Goal: Information Seeking & Learning: Learn about a topic

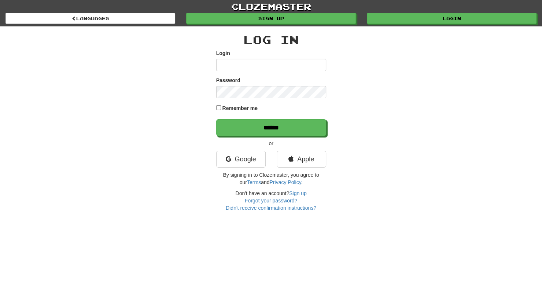
click at [252, 65] on input "Login" at bounding box center [271, 65] width 110 height 12
type input "**********"
click at [216, 119] on input "******" at bounding box center [271, 127] width 110 height 17
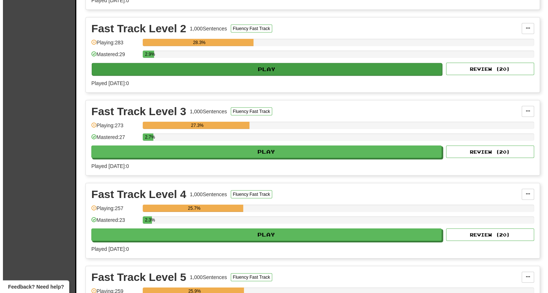
scroll to position [1229, 0]
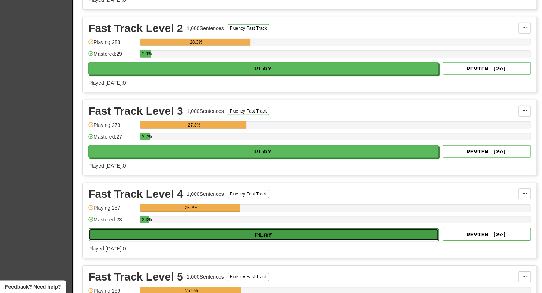
click at [213, 228] on button "Play" at bounding box center [264, 234] width 350 height 12
select select "**"
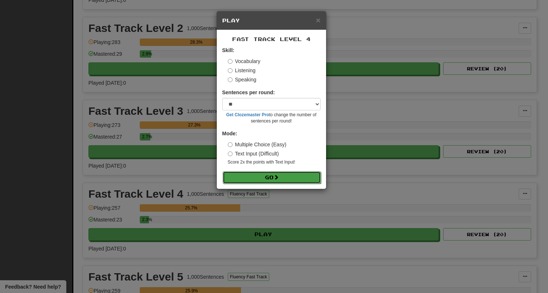
click at [296, 177] on button "Go" at bounding box center [272, 177] width 98 height 12
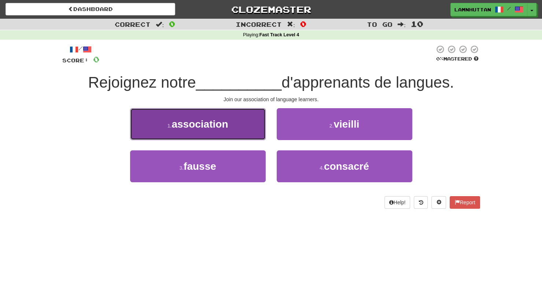
click at [243, 131] on button "1 . association" at bounding box center [198, 124] width 136 height 32
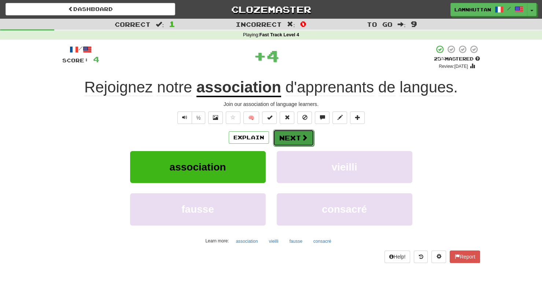
click at [278, 135] on button "Next" at bounding box center [293, 137] width 41 height 17
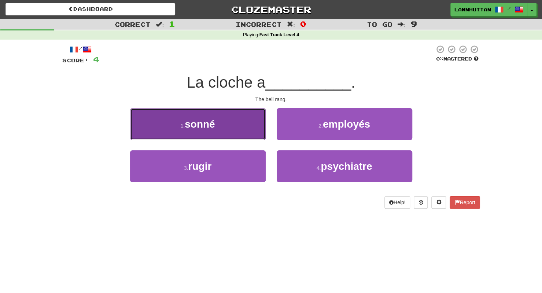
click at [241, 137] on button "1 . sonné" at bounding box center [198, 124] width 136 height 32
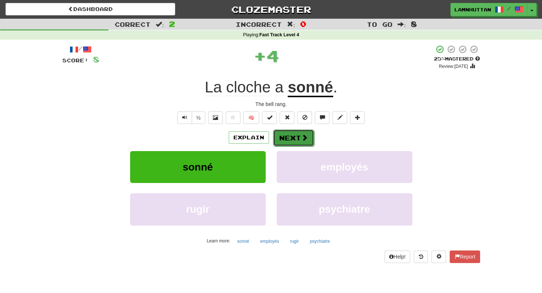
click at [287, 137] on button "Next" at bounding box center [293, 137] width 41 height 17
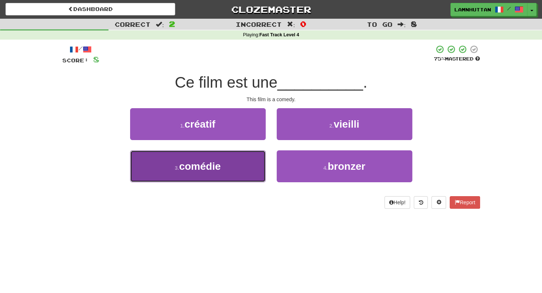
click at [200, 165] on span "comédie" at bounding box center [200, 166] width 42 height 11
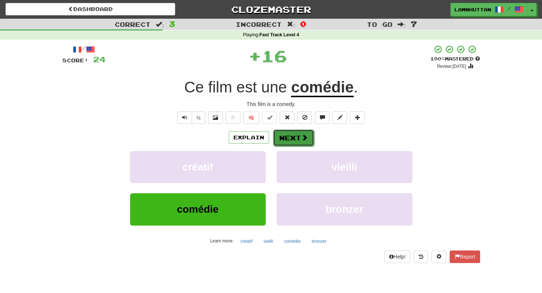
click at [291, 138] on button "Next" at bounding box center [293, 137] width 41 height 17
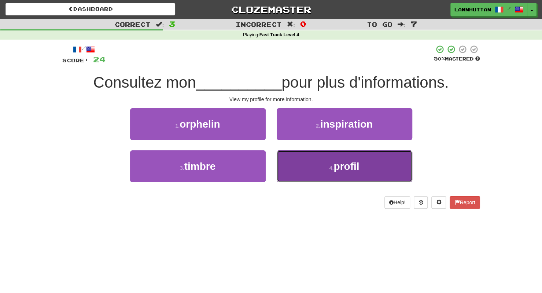
click at [319, 168] on button "4 . profil" at bounding box center [345, 166] width 136 height 32
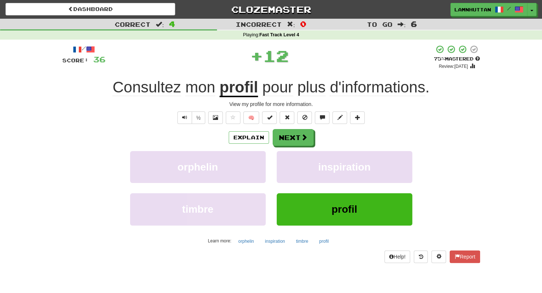
click at [295, 147] on div "Explain Next orphelin inspiration timbre profil Learn more: orphelin inspiratio…" at bounding box center [271, 188] width 418 height 118
click at [289, 143] on button "Next" at bounding box center [293, 137] width 41 height 17
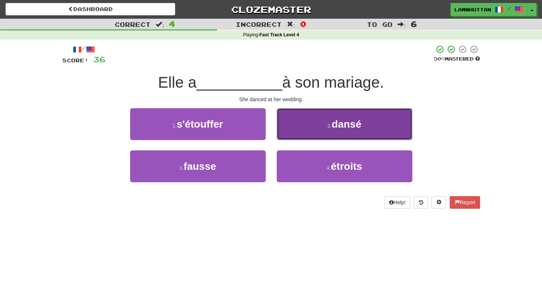
click at [322, 124] on button "2 . [GEOGRAPHIC_DATA]" at bounding box center [345, 124] width 136 height 32
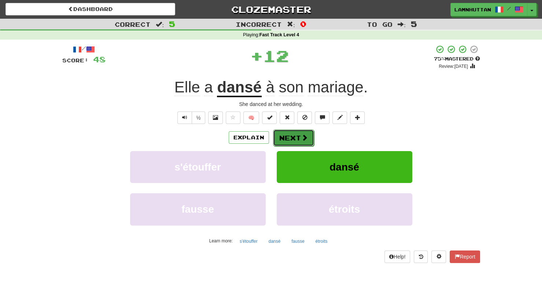
click at [297, 138] on button "Next" at bounding box center [293, 137] width 41 height 17
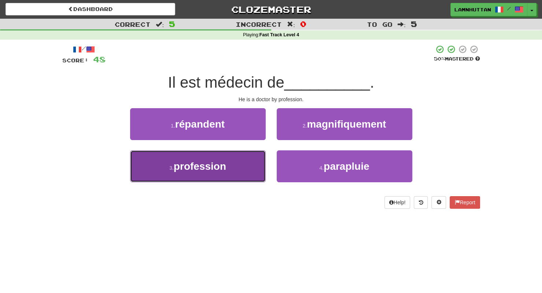
click at [227, 162] on button "3 . profession" at bounding box center [198, 166] width 136 height 32
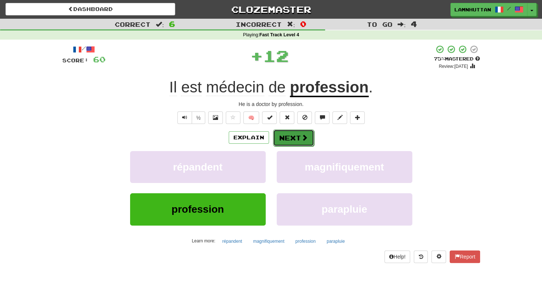
click at [280, 142] on button "Next" at bounding box center [293, 137] width 41 height 17
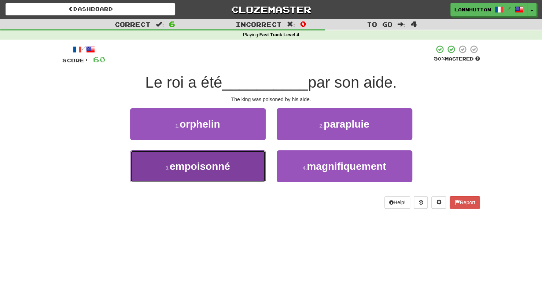
click at [242, 165] on button "3 . empoisonné" at bounding box center [198, 166] width 136 height 32
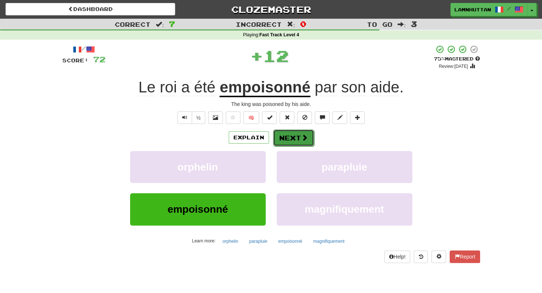
click at [301, 132] on button "Next" at bounding box center [293, 137] width 41 height 17
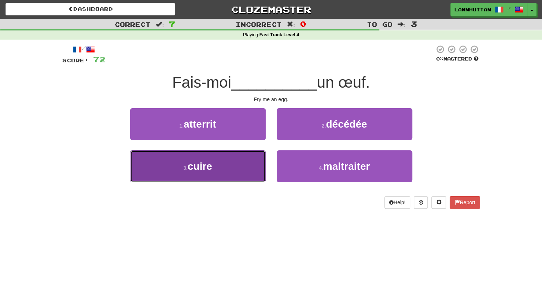
click at [236, 169] on button "3 . cuire" at bounding box center [198, 166] width 136 height 32
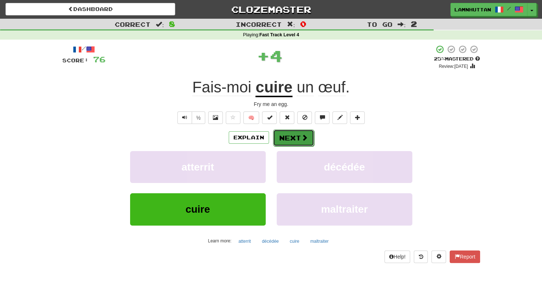
click at [288, 142] on button "Next" at bounding box center [293, 137] width 41 height 17
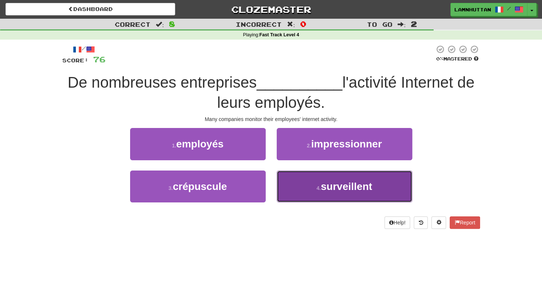
click at [318, 193] on button "4 . surveillent" at bounding box center [345, 187] width 136 height 32
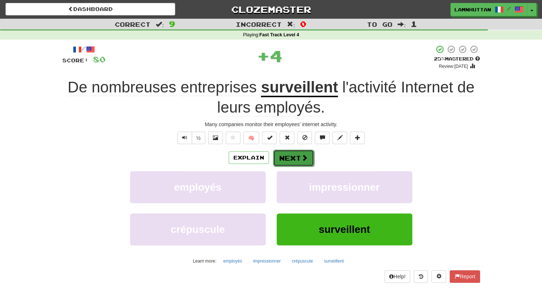
click at [289, 157] on button "Next" at bounding box center [293, 158] width 41 height 17
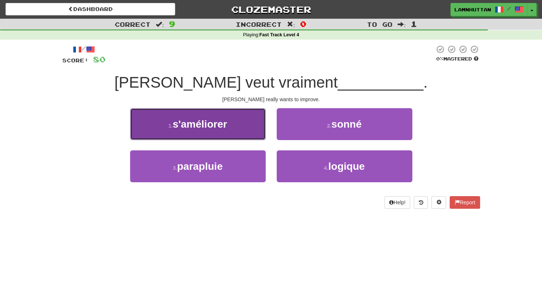
click at [229, 139] on button "1 . s'améliorer" at bounding box center [198, 124] width 136 height 32
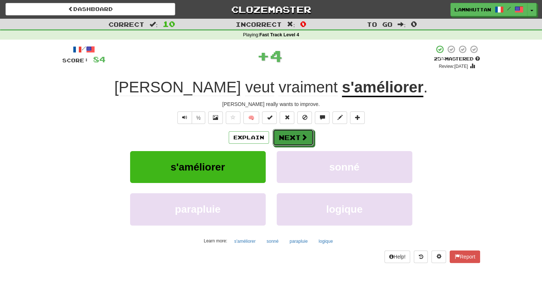
click at [292, 133] on button "Next" at bounding box center [293, 137] width 41 height 17
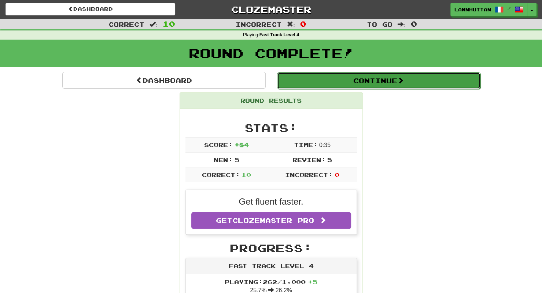
click at [381, 80] on button "Continue" at bounding box center [379, 80] width 204 height 17
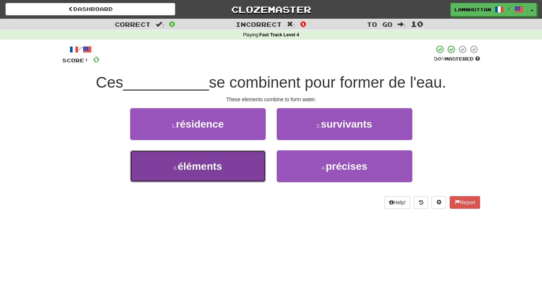
click at [237, 169] on button "3 . éléments" at bounding box center [198, 166] width 136 height 32
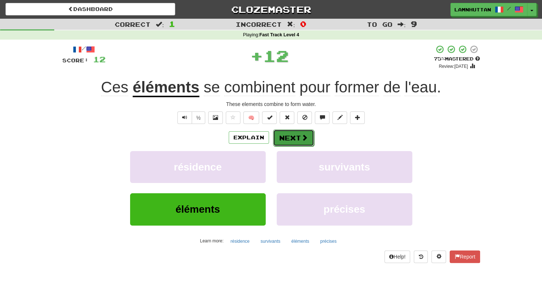
click at [289, 138] on button "Next" at bounding box center [293, 137] width 41 height 17
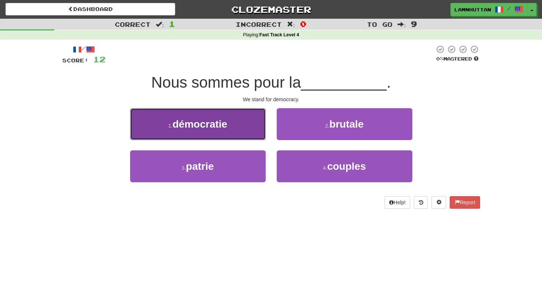
click at [214, 128] on span "démocratie" at bounding box center [200, 123] width 55 height 11
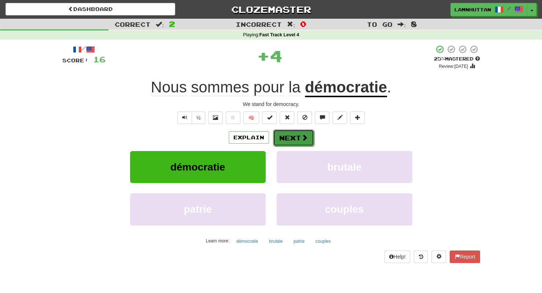
click at [300, 137] on button "Next" at bounding box center [293, 137] width 41 height 17
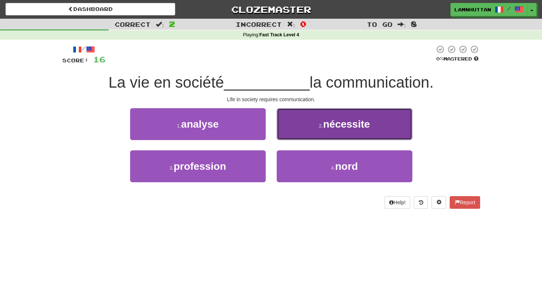
click at [292, 131] on button "2 . nécessite" at bounding box center [345, 124] width 136 height 32
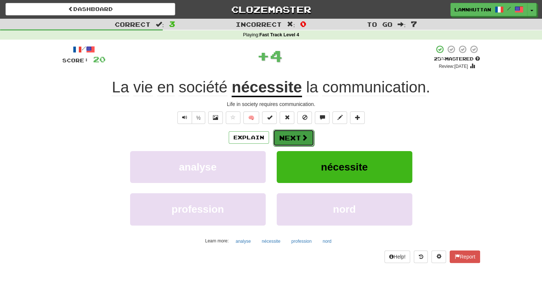
click at [283, 133] on button "Next" at bounding box center [293, 137] width 41 height 17
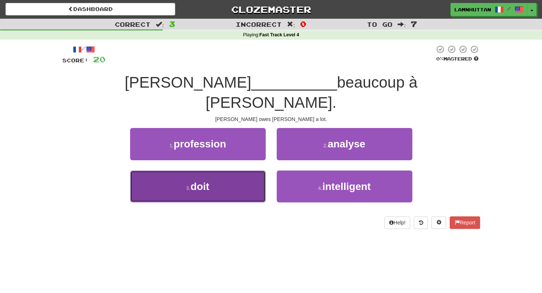
click at [225, 171] on button "3 . doit" at bounding box center [198, 187] width 136 height 32
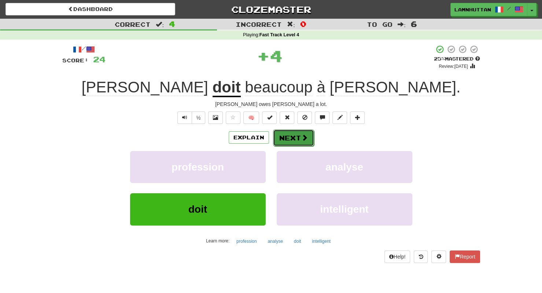
click at [301, 139] on span at bounding box center [304, 137] width 7 height 7
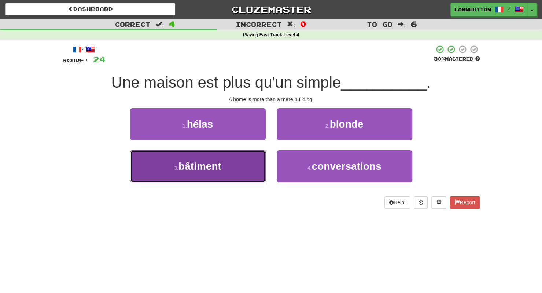
click at [249, 168] on button "3 . bâtiment" at bounding box center [198, 166] width 136 height 32
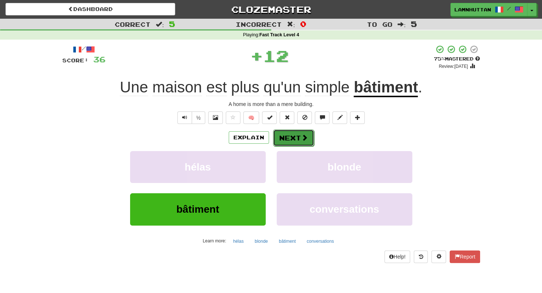
click at [300, 139] on button "Next" at bounding box center [293, 137] width 41 height 17
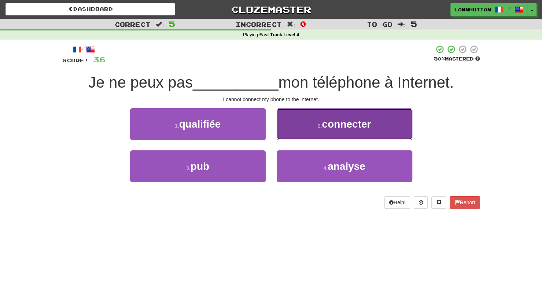
click at [315, 133] on button "2 . connecter" at bounding box center [345, 124] width 136 height 32
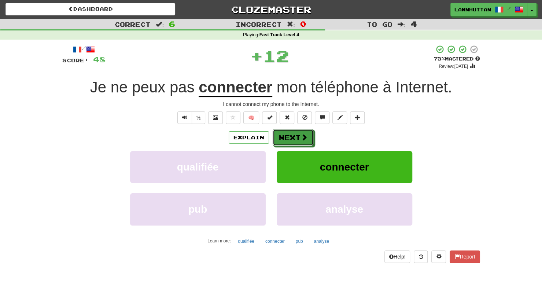
click at [293, 140] on button "Next" at bounding box center [293, 137] width 41 height 17
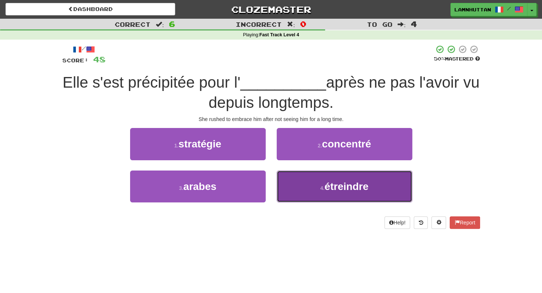
click at [303, 184] on button "4 . étreindre" at bounding box center [345, 187] width 136 height 32
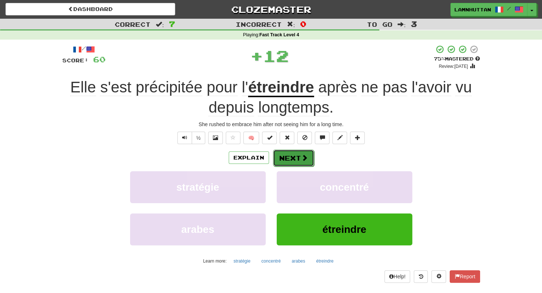
click at [285, 160] on button "Next" at bounding box center [293, 158] width 41 height 17
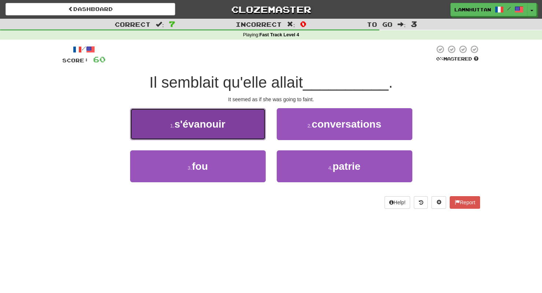
click at [236, 136] on button "1 . s'évanouir" at bounding box center [198, 124] width 136 height 32
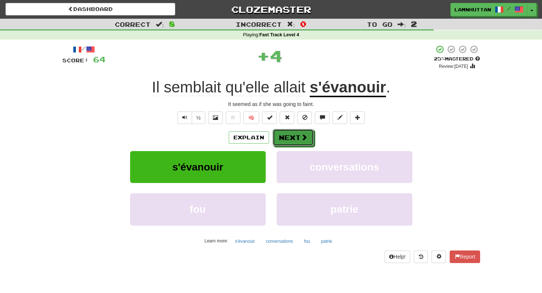
click at [275, 136] on button "Next" at bounding box center [293, 137] width 41 height 17
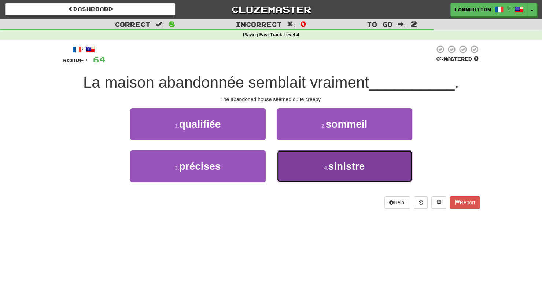
click at [299, 165] on button "4 . sinistre" at bounding box center [345, 166] width 136 height 32
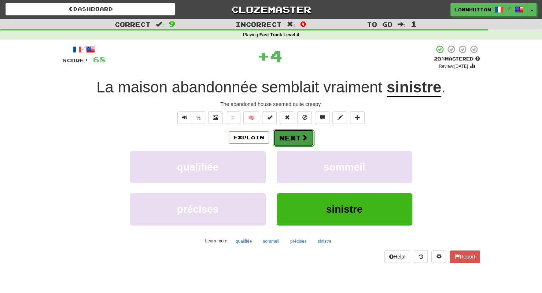
click at [280, 139] on button "Next" at bounding box center [293, 137] width 41 height 17
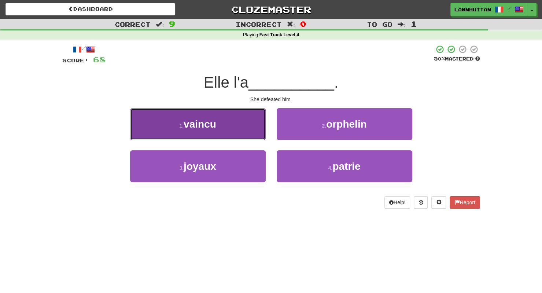
click at [235, 131] on button "1 . vaincu" at bounding box center [198, 124] width 136 height 32
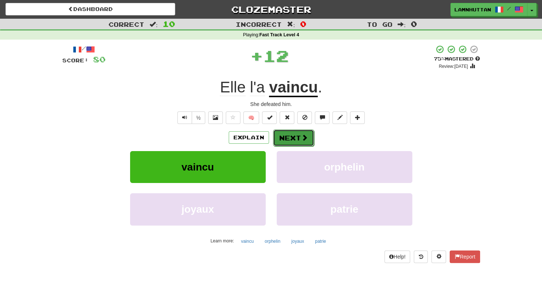
click at [294, 135] on button "Next" at bounding box center [293, 137] width 41 height 17
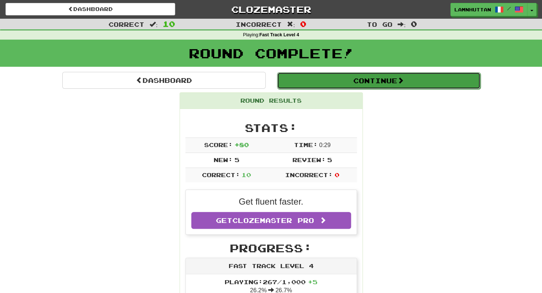
click at [373, 83] on button "Continue" at bounding box center [379, 80] width 204 height 17
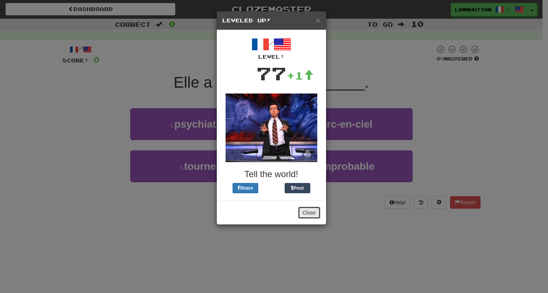
click at [309, 218] on button "Close" at bounding box center [309, 212] width 23 height 12
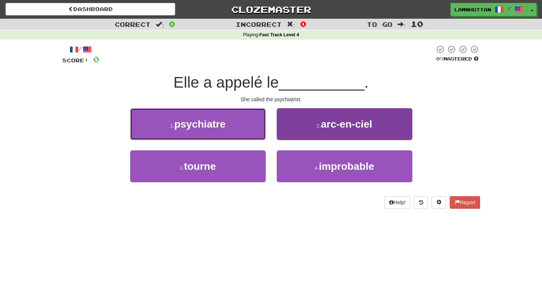
drag, startPoint x: 252, startPoint y: 123, endPoint x: 309, endPoint y: 133, distance: 58.7
click at [309, 133] on div "1 . psychiatre 2 . arc-en-ciel" at bounding box center [271, 129] width 440 height 42
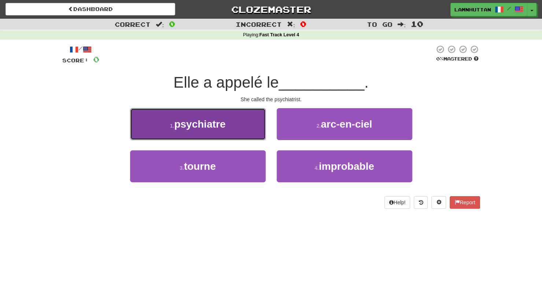
click at [244, 126] on button "1 . psychiatre" at bounding box center [198, 124] width 136 height 32
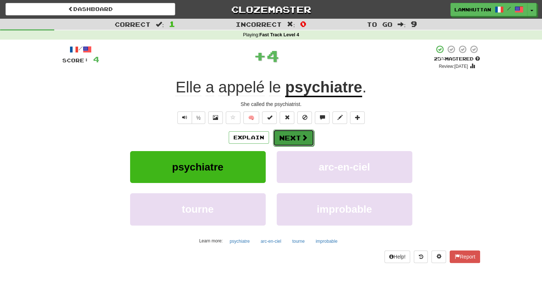
click at [294, 134] on button "Next" at bounding box center [293, 137] width 41 height 17
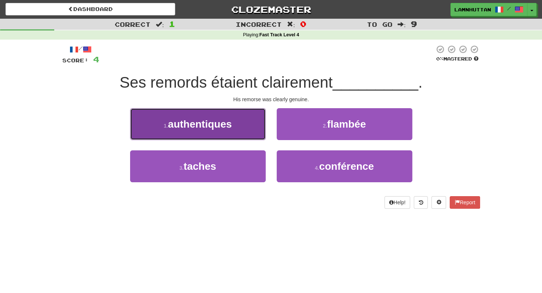
click at [223, 132] on button "1 . authentiques" at bounding box center [198, 124] width 136 height 32
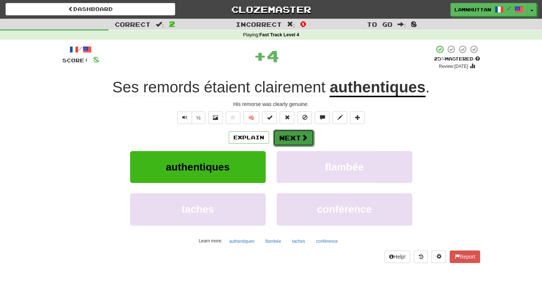
click at [290, 139] on button "Next" at bounding box center [293, 137] width 41 height 17
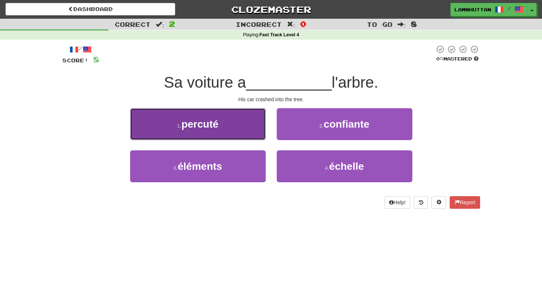
click at [246, 128] on button "1 . percuté" at bounding box center [198, 124] width 136 height 32
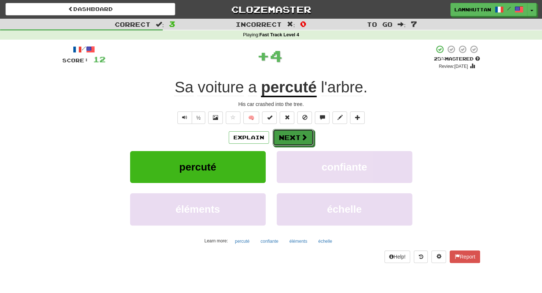
click at [301, 136] on span at bounding box center [304, 137] width 7 height 7
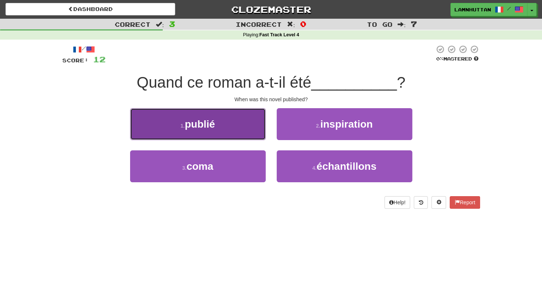
click at [249, 127] on button "1 . publié" at bounding box center [198, 124] width 136 height 32
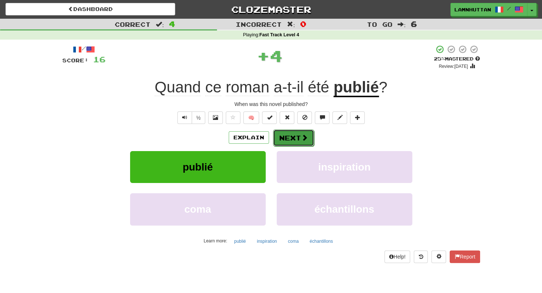
click at [288, 133] on button "Next" at bounding box center [293, 137] width 41 height 17
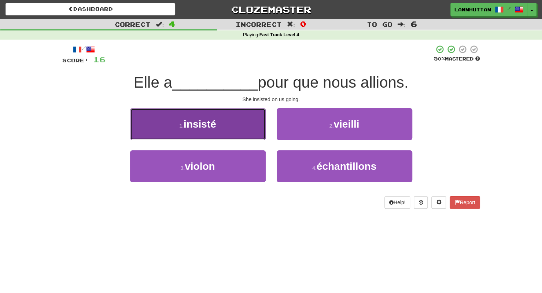
click at [238, 125] on button "1 . insisté" at bounding box center [198, 124] width 136 height 32
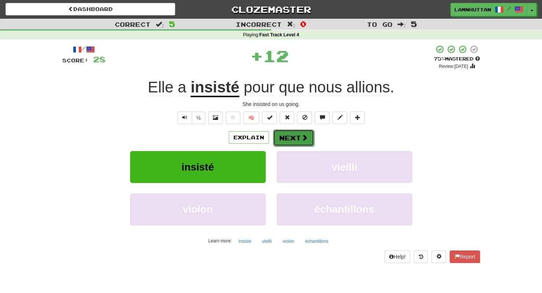
click at [287, 136] on button "Next" at bounding box center [293, 137] width 41 height 17
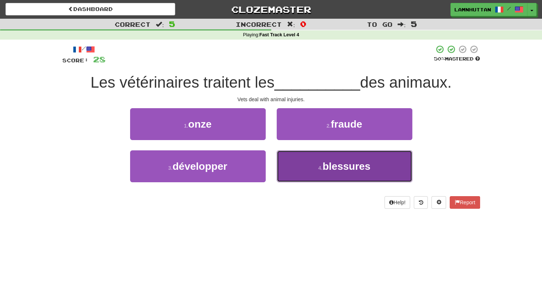
click at [318, 172] on button "4 . blessures" at bounding box center [345, 166] width 136 height 32
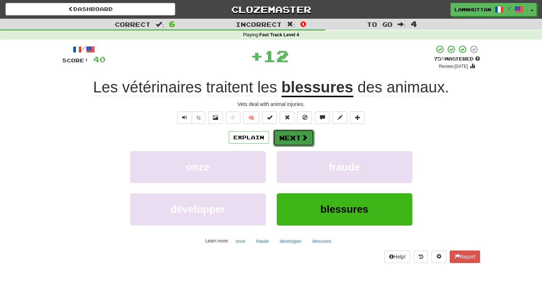
click at [285, 129] on button "Next" at bounding box center [293, 137] width 41 height 17
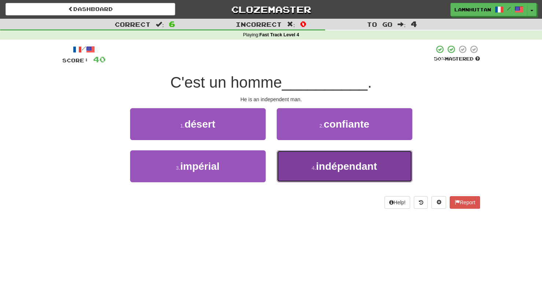
click at [316, 175] on button "4 . indépendant" at bounding box center [345, 166] width 136 height 32
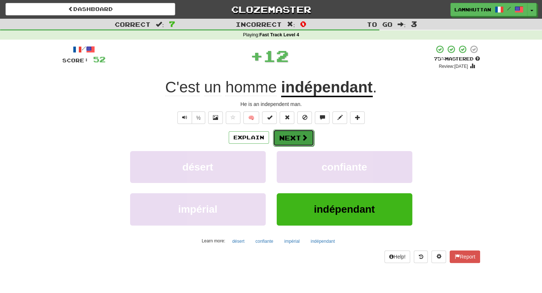
click at [290, 144] on button "Next" at bounding box center [293, 137] width 41 height 17
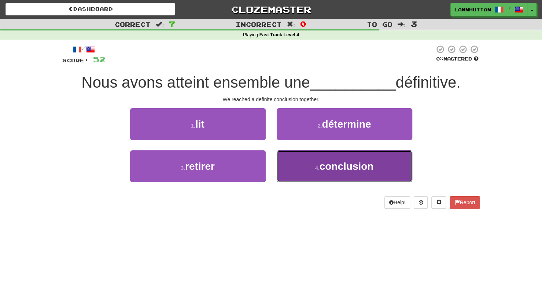
click at [321, 168] on span "conclusion" at bounding box center [346, 166] width 54 height 11
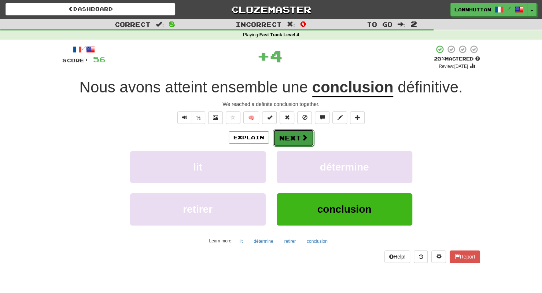
click at [301, 138] on span at bounding box center [304, 137] width 7 height 7
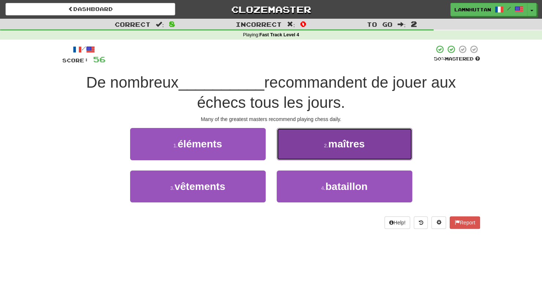
click at [330, 149] on span "maîtres" at bounding box center [347, 143] width 37 height 11
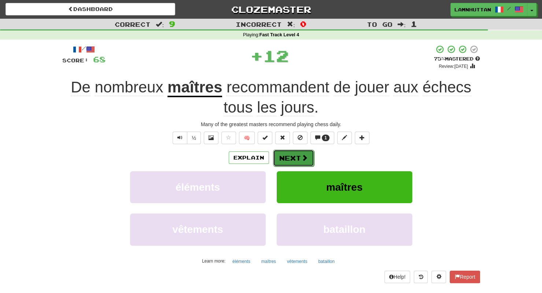
click at [285, 157] on button "Next" at bounding box center [293, 158] width 41 height 17
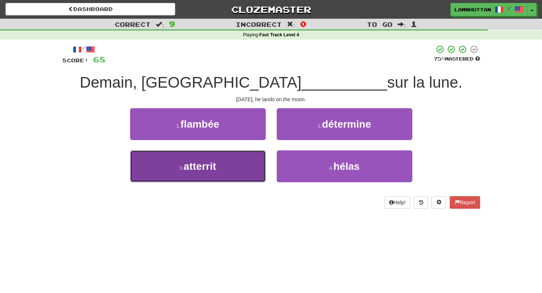
click at [231, 178] on button "3 . [GEOGRAPHIC_DATA]" at bounding box center [198, 166] width 136 height 32
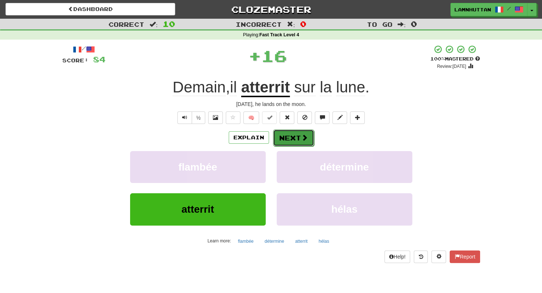
click at [294, 140] on button "Next" at bounding box center [293, 137] width 41 height 17
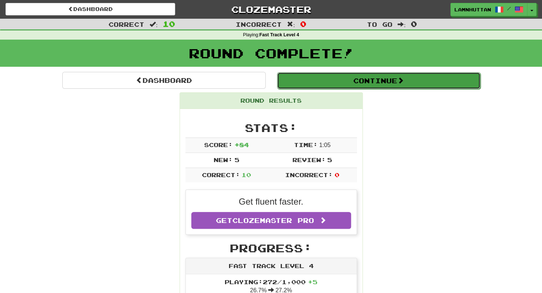
click at [388, 84] on button "Continue" at bounding box center [379, 80] width 204 height 17
